Goal: Transaction & Acquisition: Purchase product/service

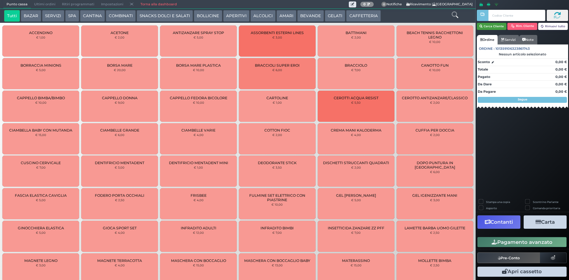
click at [496, 25] on button "Cerca Cliente" at bounding box center [492, 26] width 30 height 7
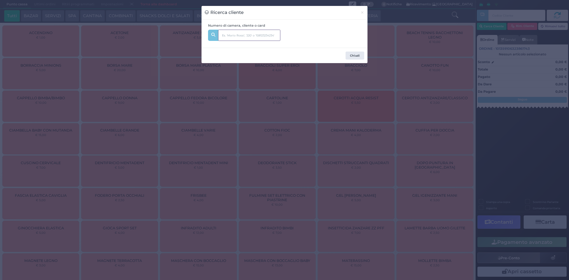
click at [235, 33] on input "text" at bounding box center [249, 35] width 62 height 11
type input "210"
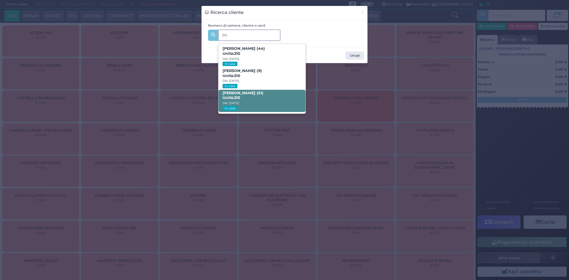
click at [264, 99] on span "Erika Ambrosini (51) Unità: 210 Dal: 29/08/2025 In casa" at bounding box center [261, 101] width 87 height 22
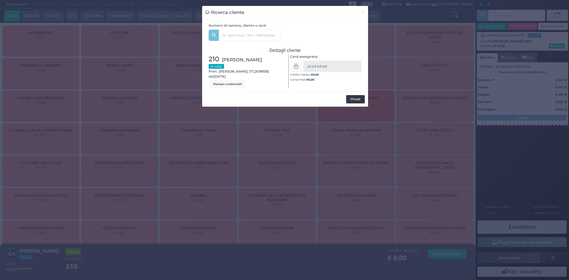
click at [354, 102] on button "Chiudi" at bounding box center [355, 99] width 19 height 8
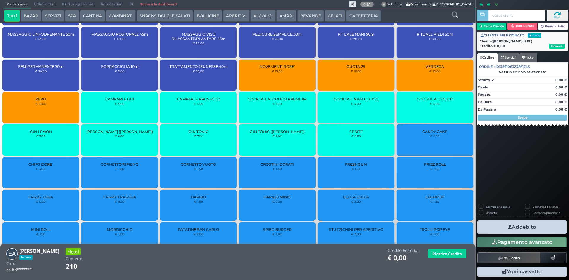
scroll to position [973, 0]
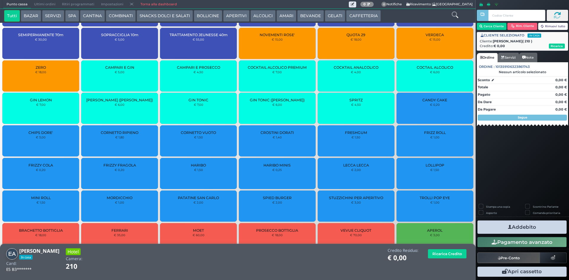
click at [451, 15] on icon at bounding box center [454, 15] width 7 height 7
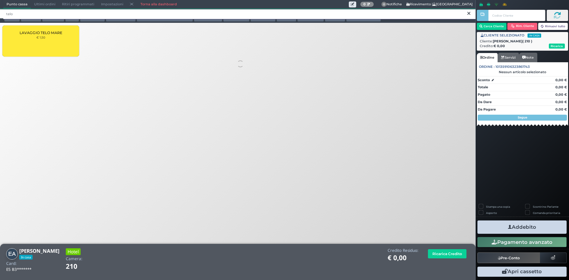
scroll to position [0, 0]
type input "telo"
click at [63, 36] on div "LAVAGGIO TELO MARE € 1,50" at bounding box center [40, 40] width 77 height 31
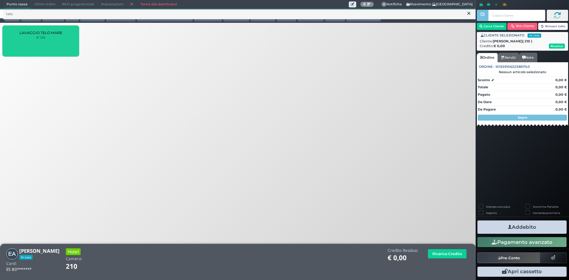
click at [63, 36] on div "LAVAGGIO TELO MARE € 1,50" at bounding box center [40, 40] width 77 height 31
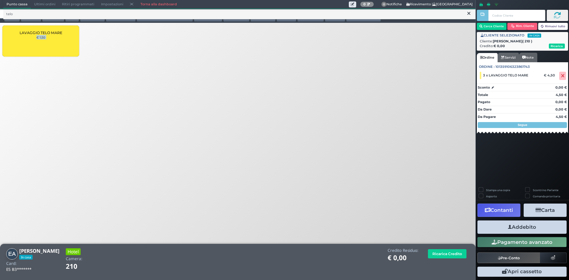
click at [529, 229] on button "Addebito" at bounding box center [521, 226] width 89 height 13
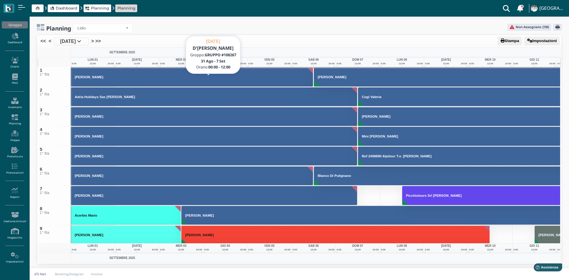
scroll to position [3034, 0]
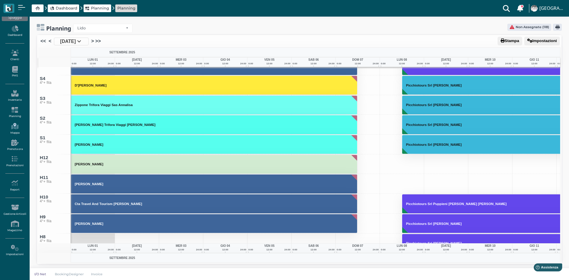
click at [13, 128] on icon at bounding box center [15, 126] width 26 height 7
